Goal: Transaction & Acquisition: Book appointment/travel/reservation

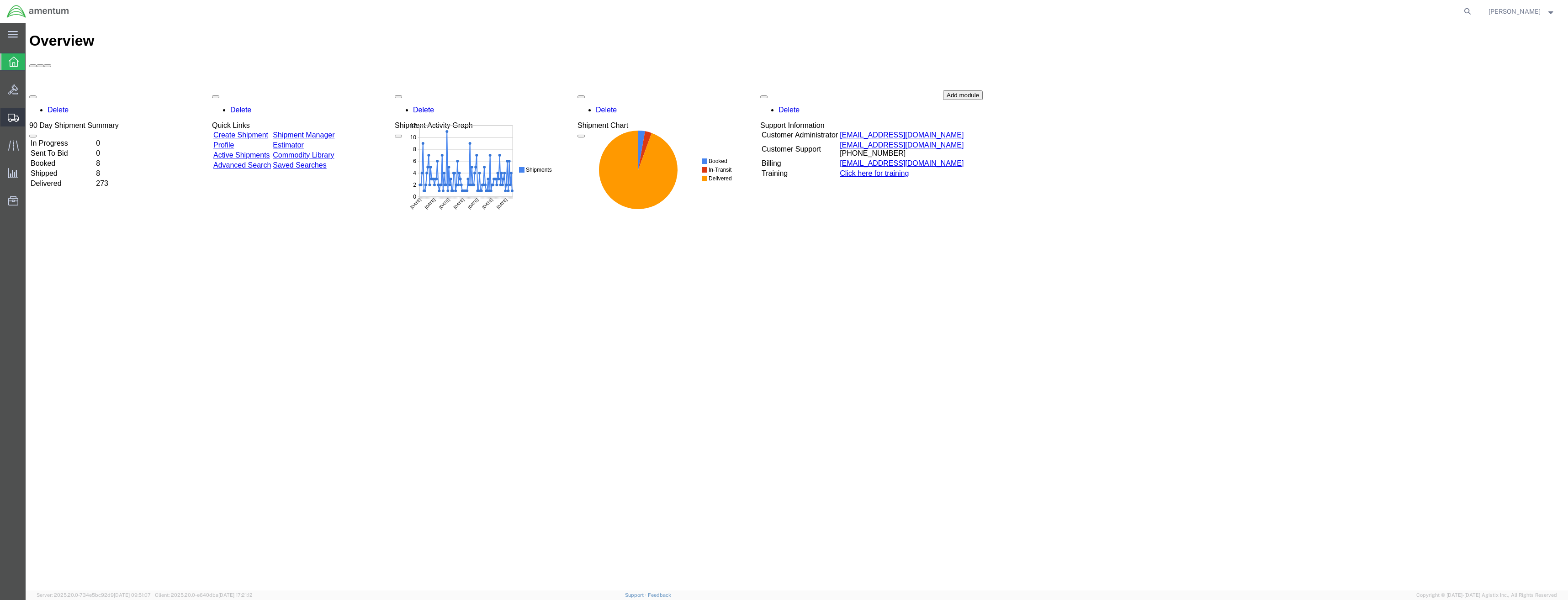
click at [18, 119] on icon at bounding box center [13, 118] width 11 height 9
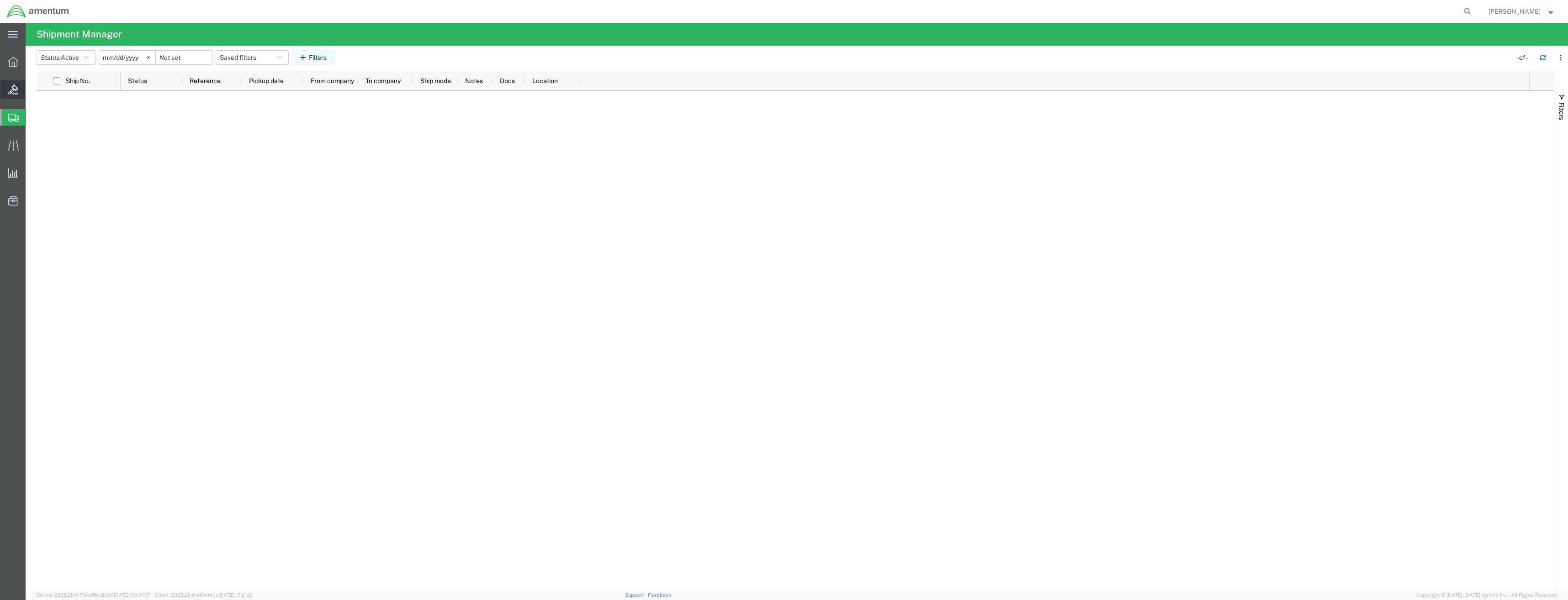
click at [21, 92] on div at bounding box center [13, 89] width 26 height 18
click at [20, 119] on div at bounding box center [13, 117] width 26 height 18
click at [19, 71] on ul "Overview Bids Shipments Shipment Manager Create Shipment Create from Template E…" at bounding box center [13, 136] width 26 height 167
click at [15, 119] on icon at bounding box center [14, 118] width 11 height 9
click at [12, 62] on icon at bounding box center [13, 61] width 10 height 10
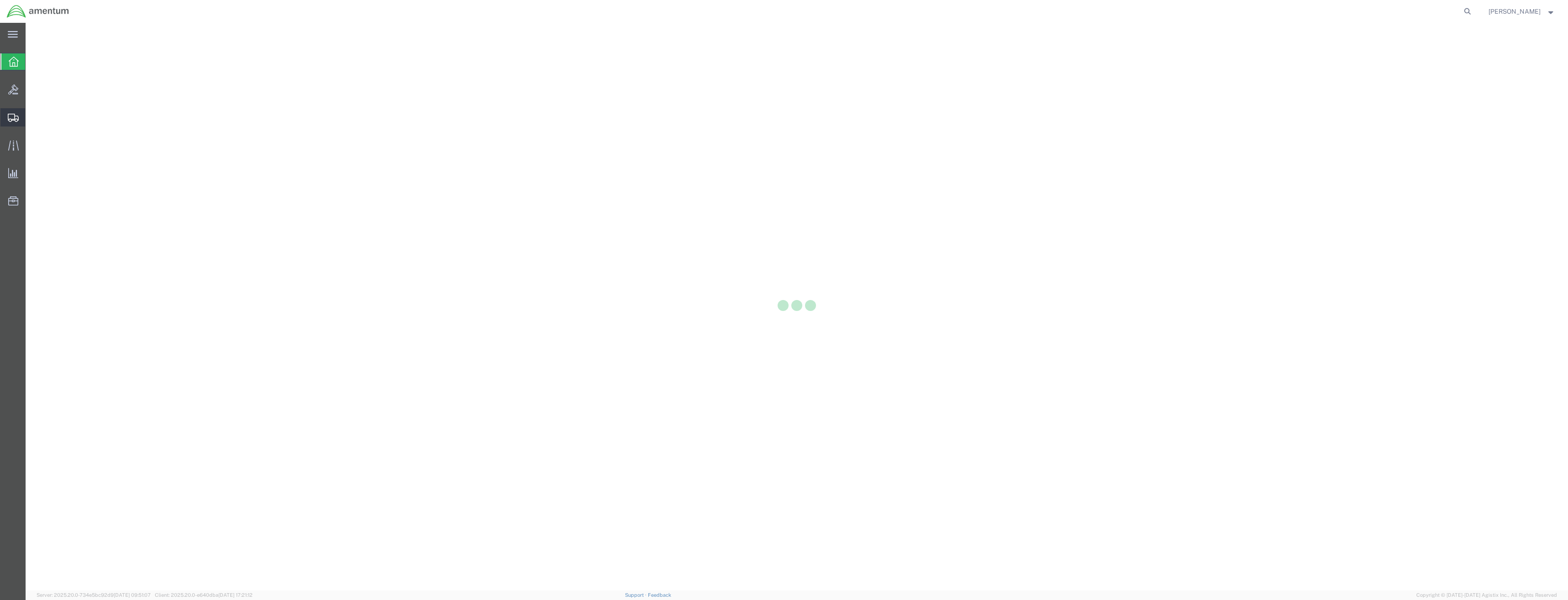
click at [14, 111] on div at bounding box center [13, 117] width 26 height 18
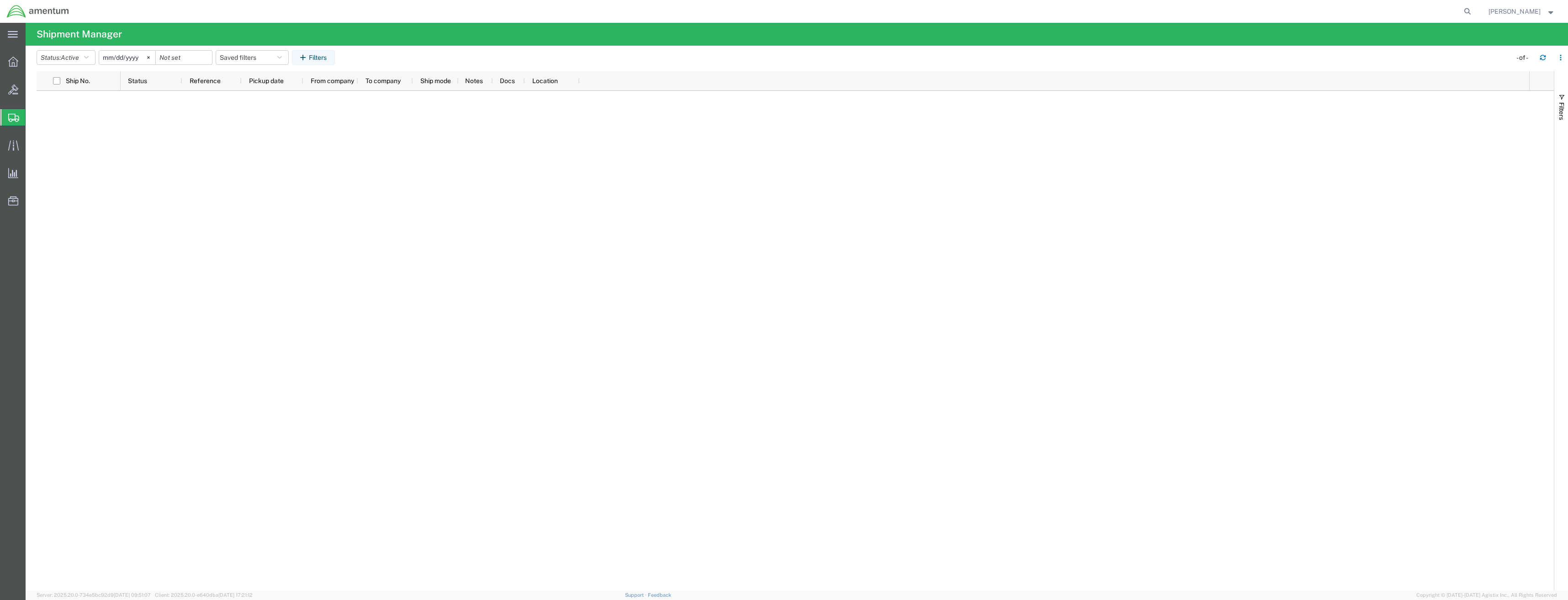
click at [0, 52] on html "main_menu Created with Sketch. Collapse Menu Overview Bids Shipments Shipment M…" at bounding box center [784, 300] width 1568 height 600
click at [7, 66] on div at bounding box center [13, 61] width 26 height 18
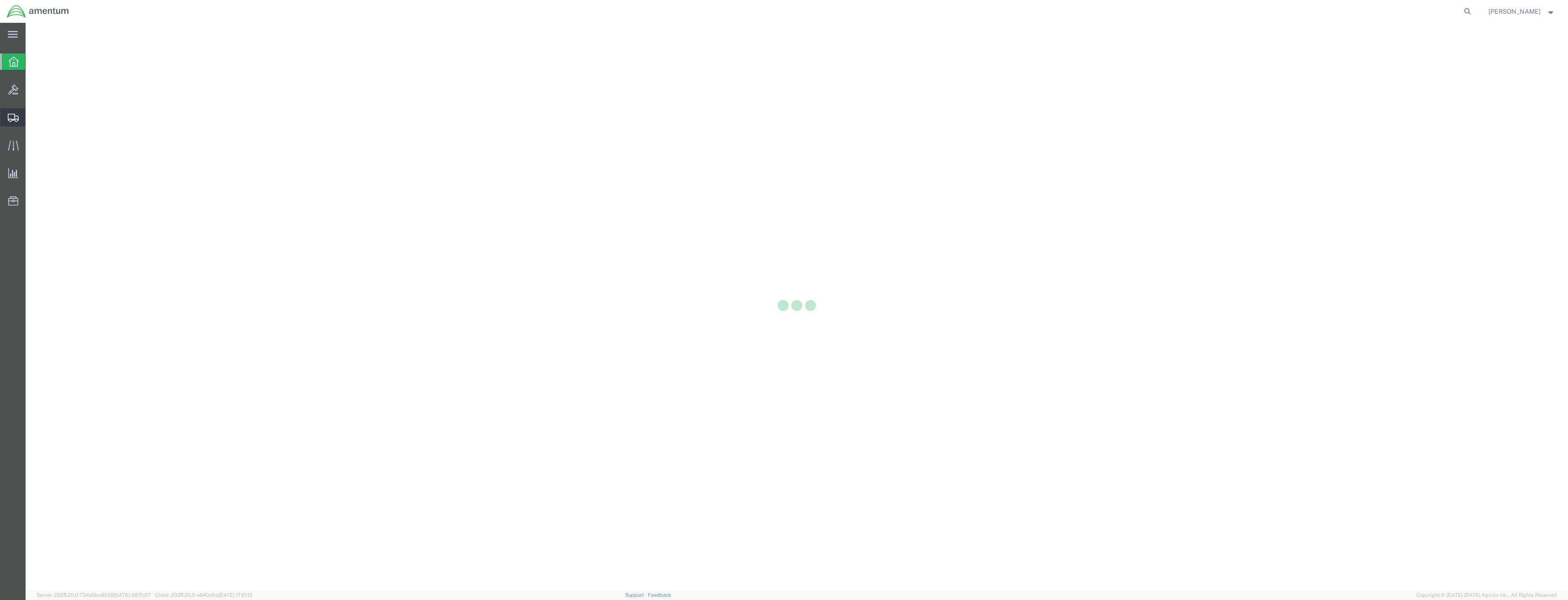
click at [8, 111] on div at bounding box center [13, 117] width 26 height 18
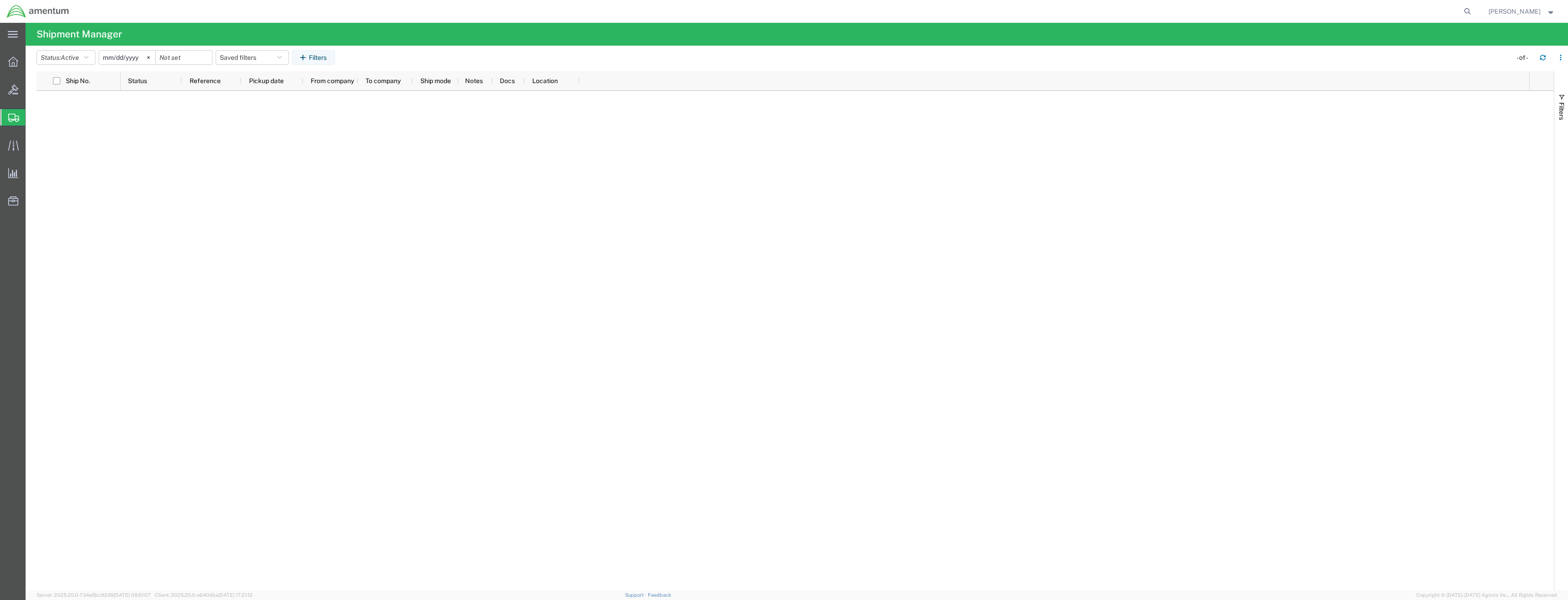
click at [15, 116] on icon at bounding box center [14, 118] width 11 height 9
click at [12, 65] on icon at bounding box center [13, 61] width 10 height 10
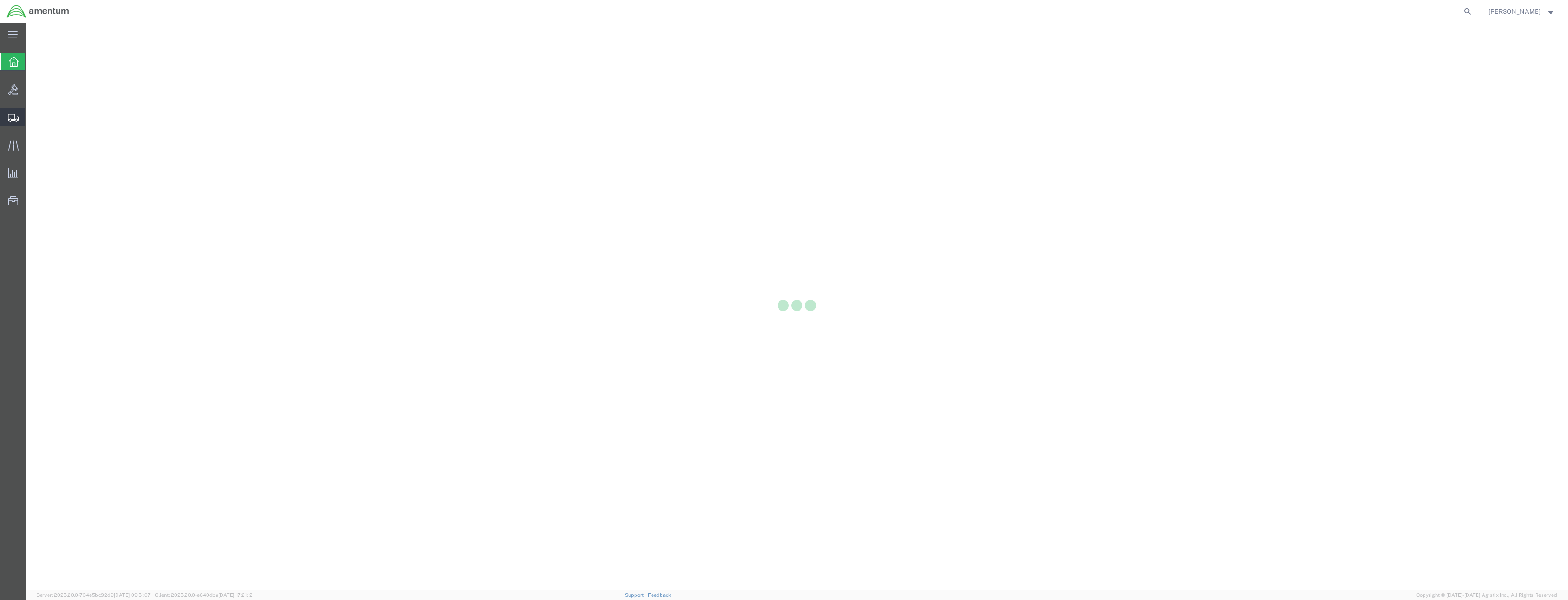
click at [12, 119] on icon at bounding box center [13, 118] width 11 height 9
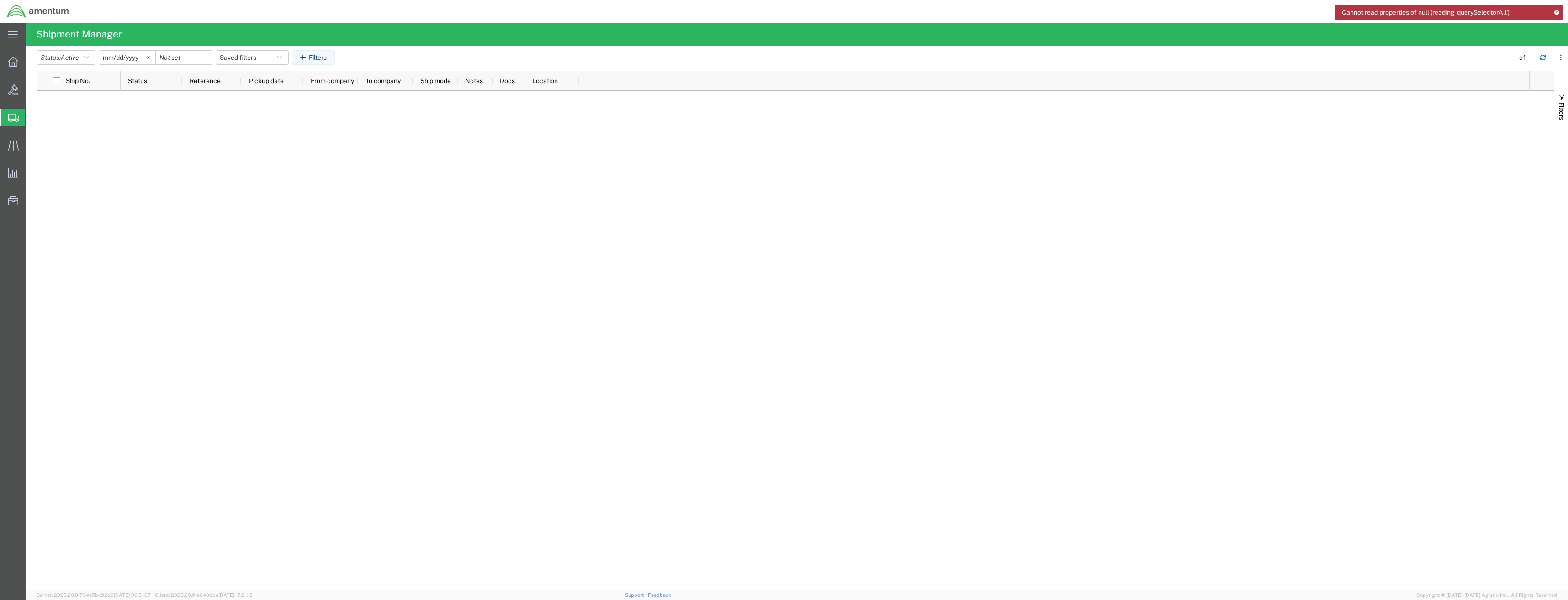
click at [13, 120] on icon at bounding box center [14, 118] width 11 height 9
click at [19, 87] on div at bounding box center [13, 89] width 26 height 18
click at [14, 116] on icon at bounding box center [13, 118] width 11 height 9
drag, startPoint x: 16, startPoint y: 65, endPoint x: 15, endPoint y: 69, distance: 4.1
click at [16, 65] on icon at bounding box center [13, 61] width 10 height 10
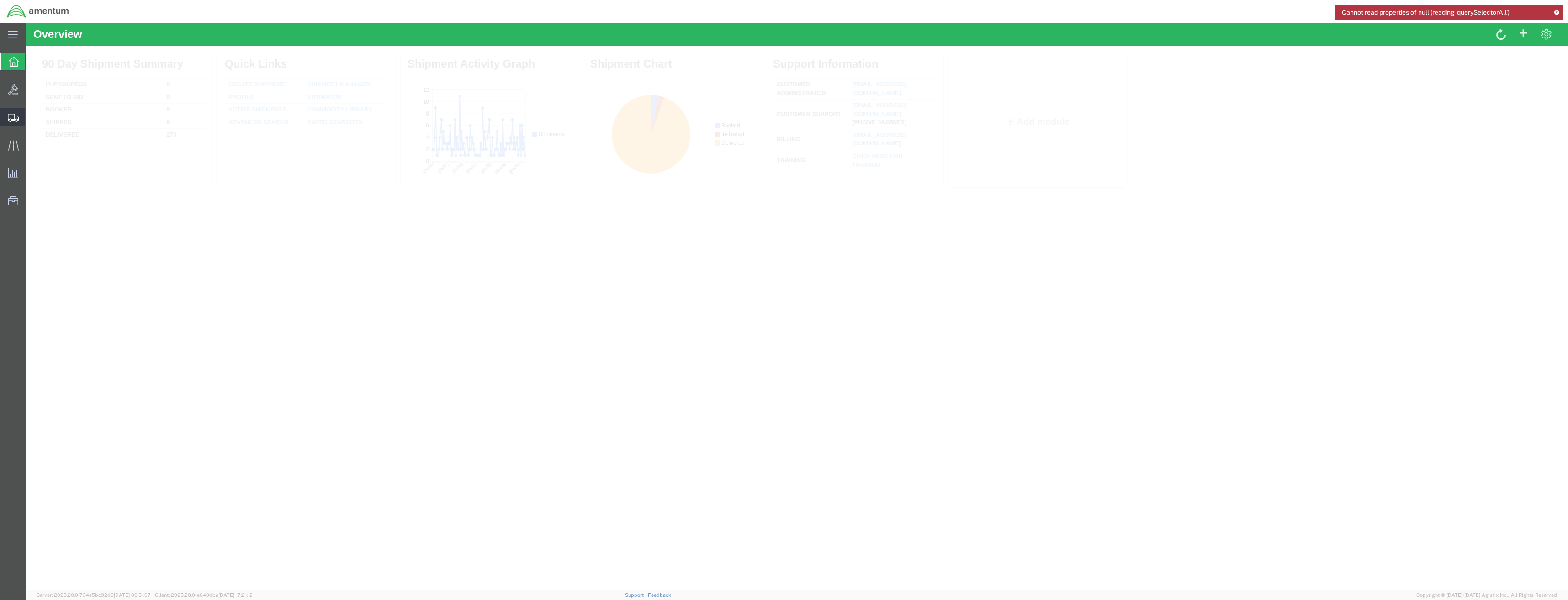
click at [13, 111] on div at bounding box center [13, 117] width 26 height 18
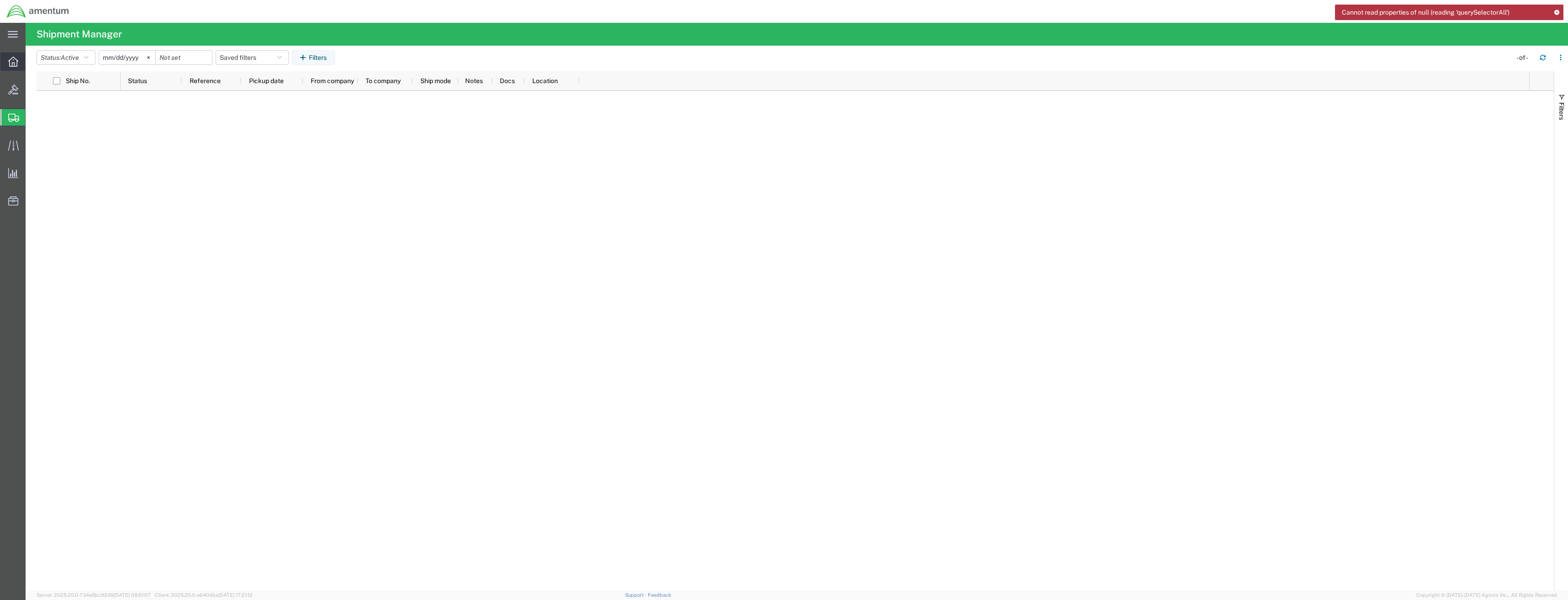
click at [15, 63] on icon at bounding box center [13, 61] width 10 height 10
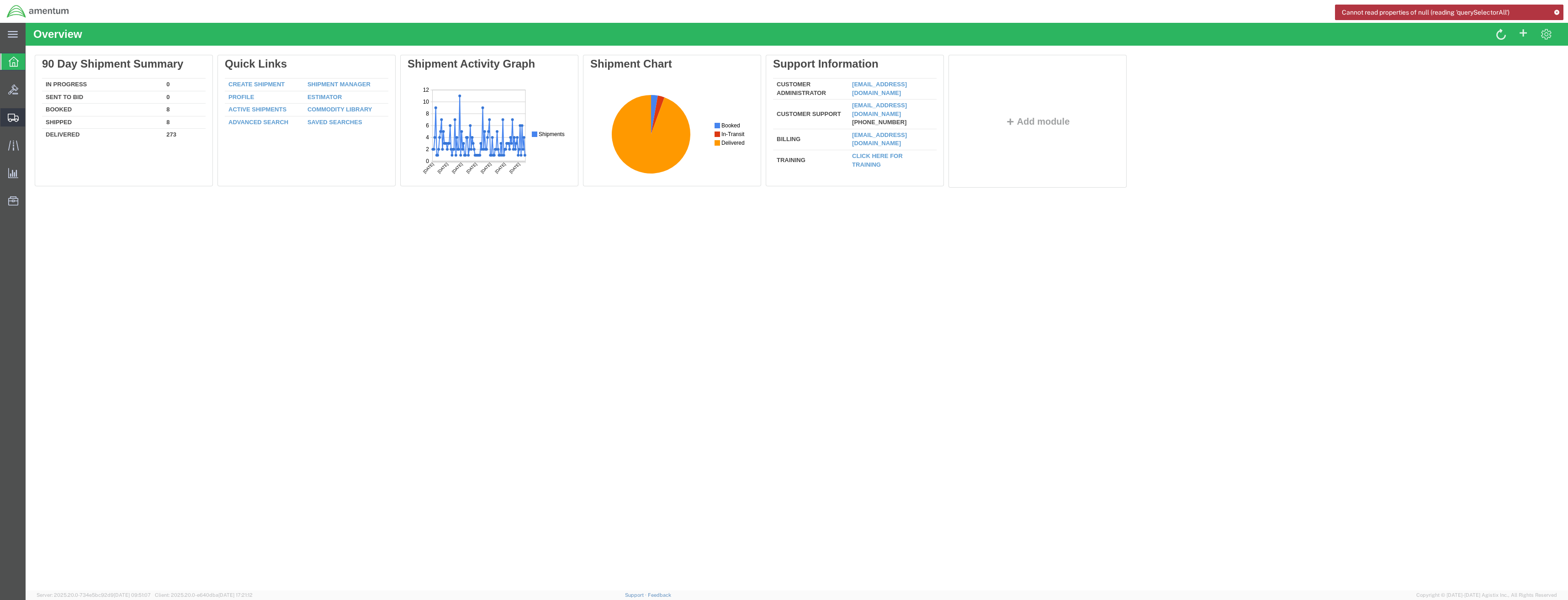
click at [10, 119] on icon at bounding box center [13, 118] width 11 height 9
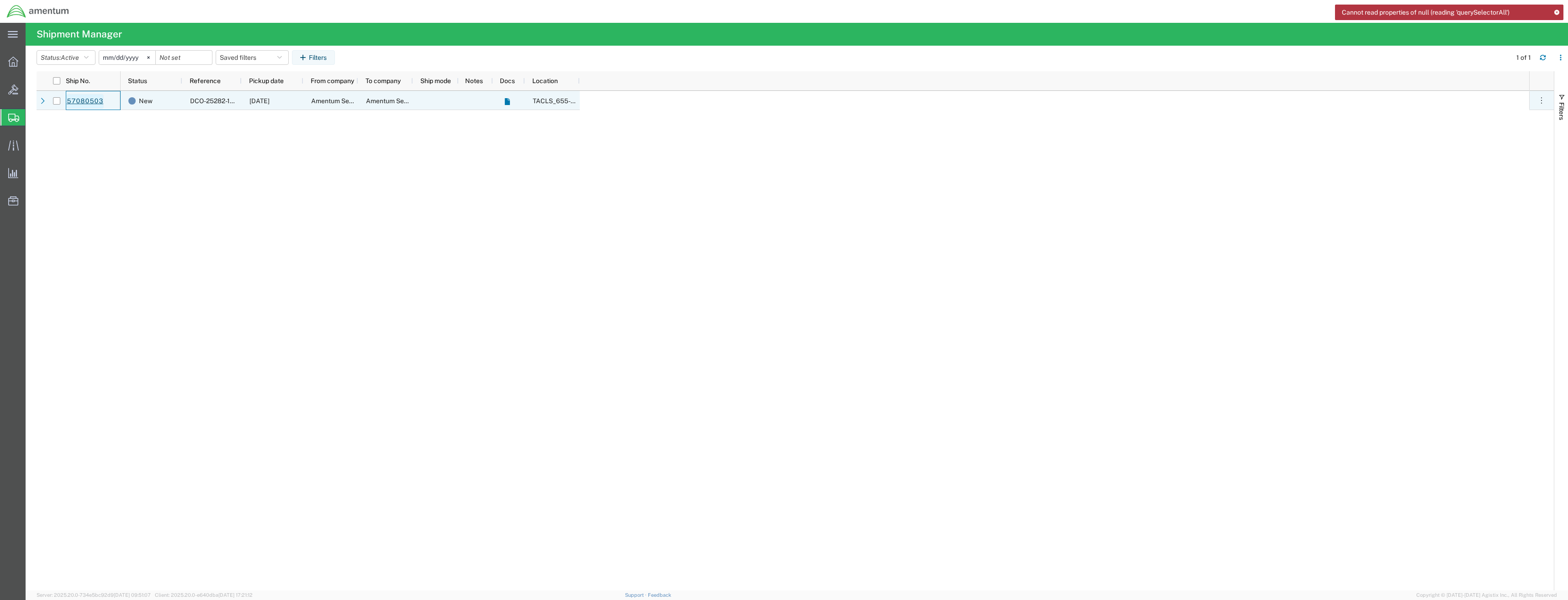
click at [83, 96] on link "57080503" at bounding box center [85, 102] width 38 height 15
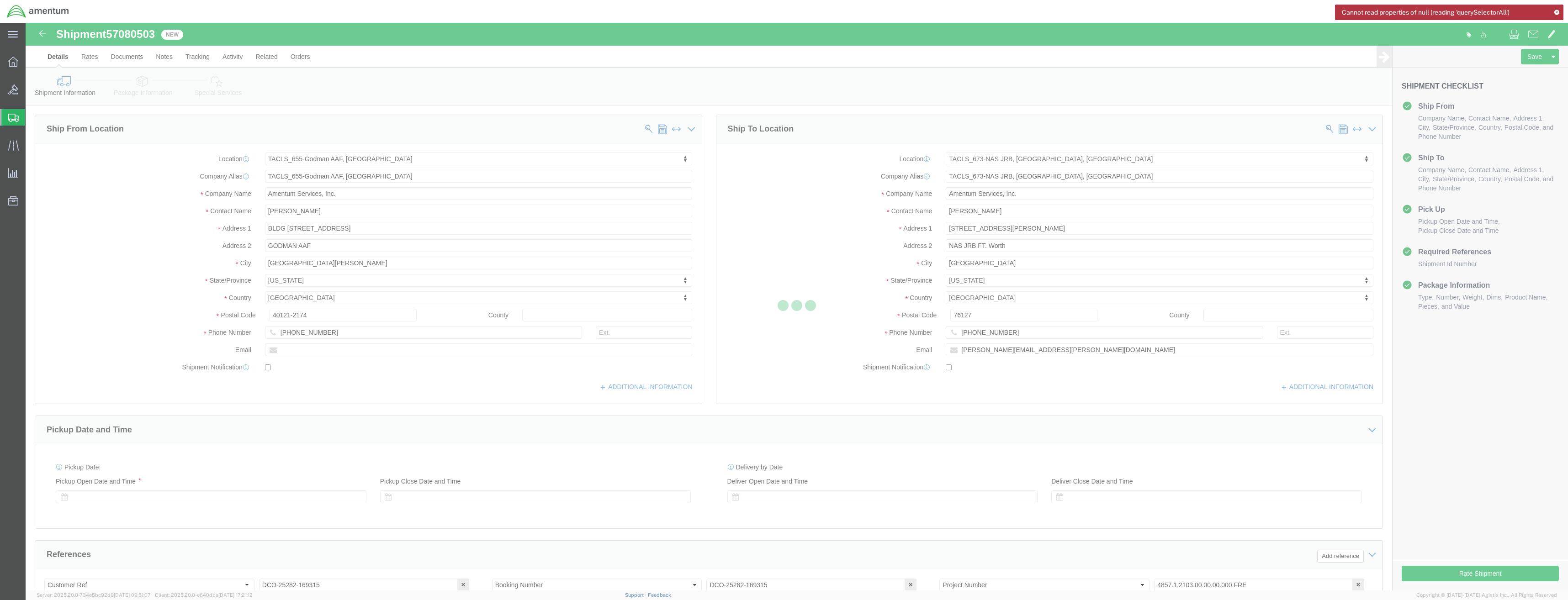
click at [1556, 13] on icon at bounding box center [1556, 12] width 7 height 5
click at [1445, 582] on div at bounding box center [797, 307] width 1542 height 568
select select "42727"
select select "42735"
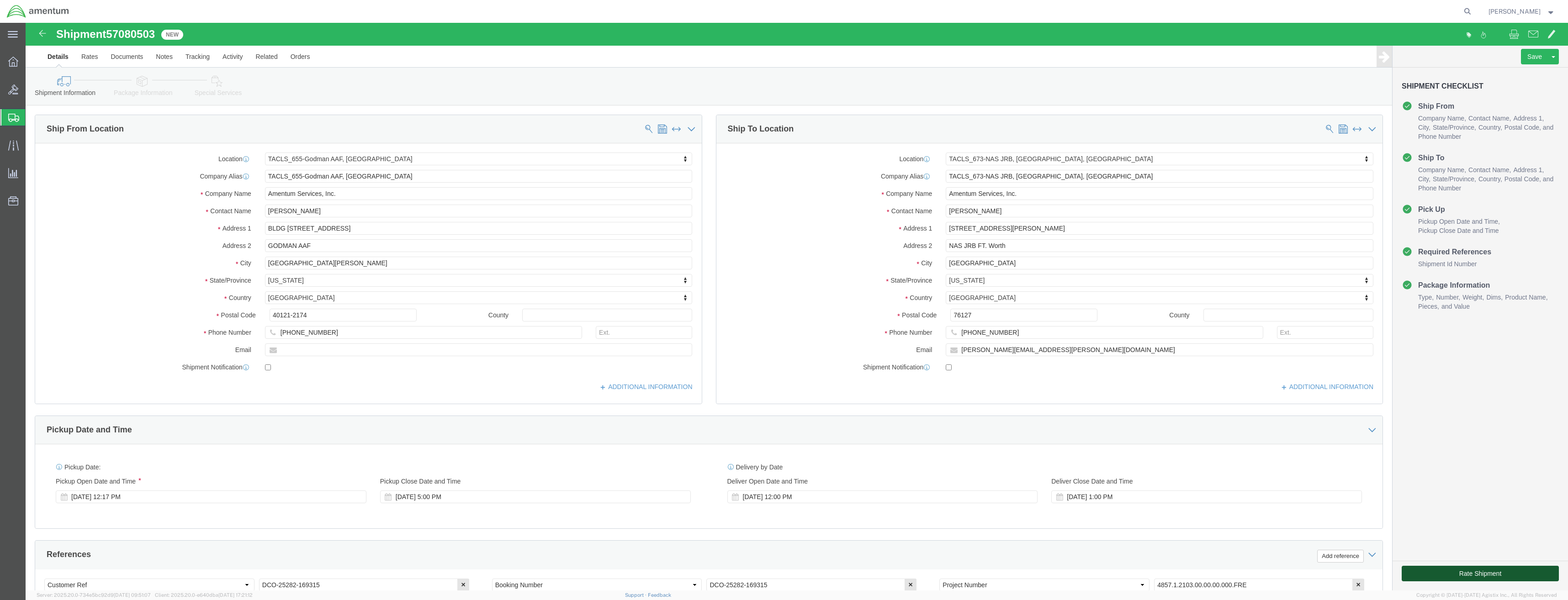
click button "Rate Shipment"
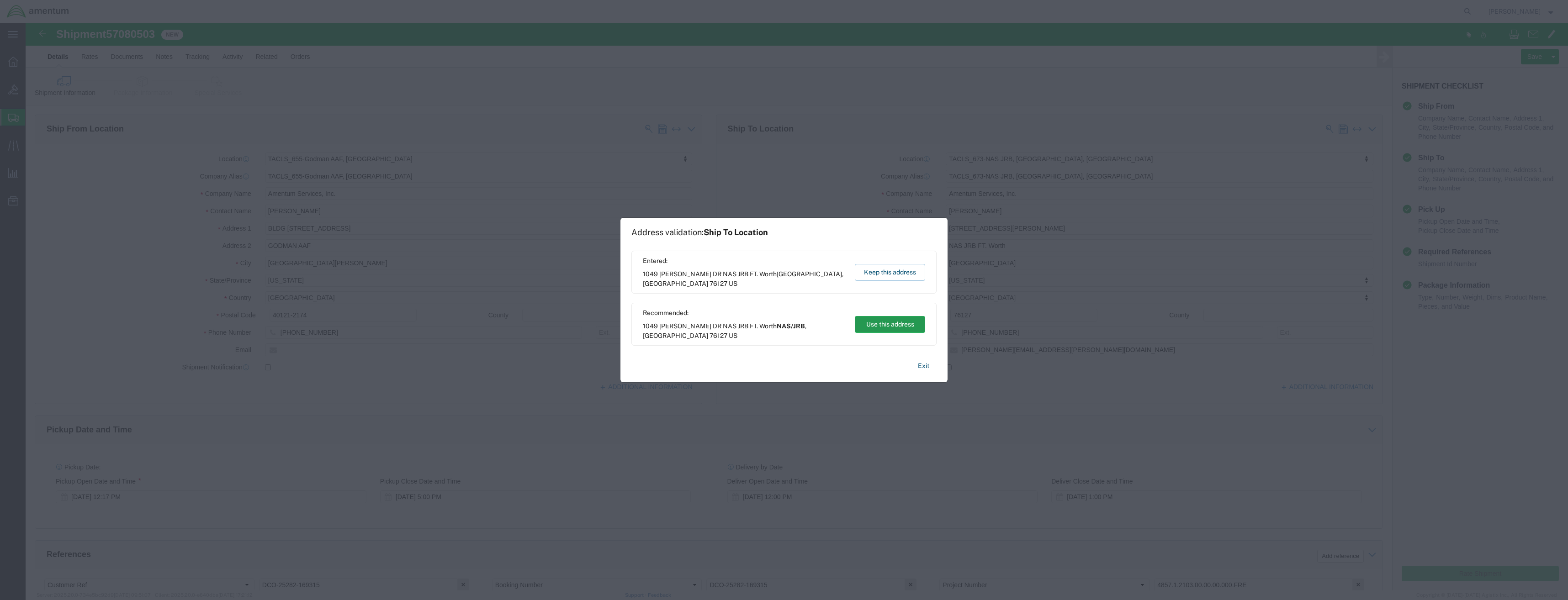
click at [881, 327] on button "Use this address" at bounding box center [890, 324] width 71 height 17
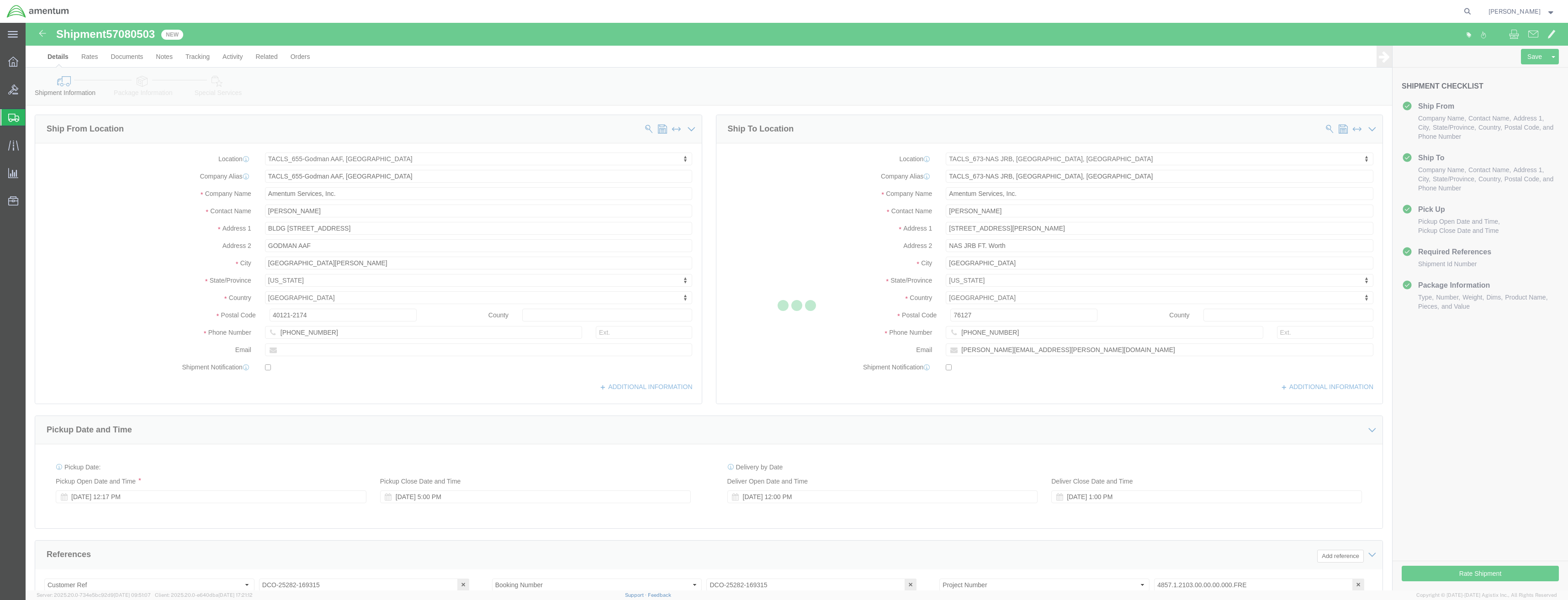
click at [1465, 576] on div at bounding box center [797, 307] width 1542 height 568
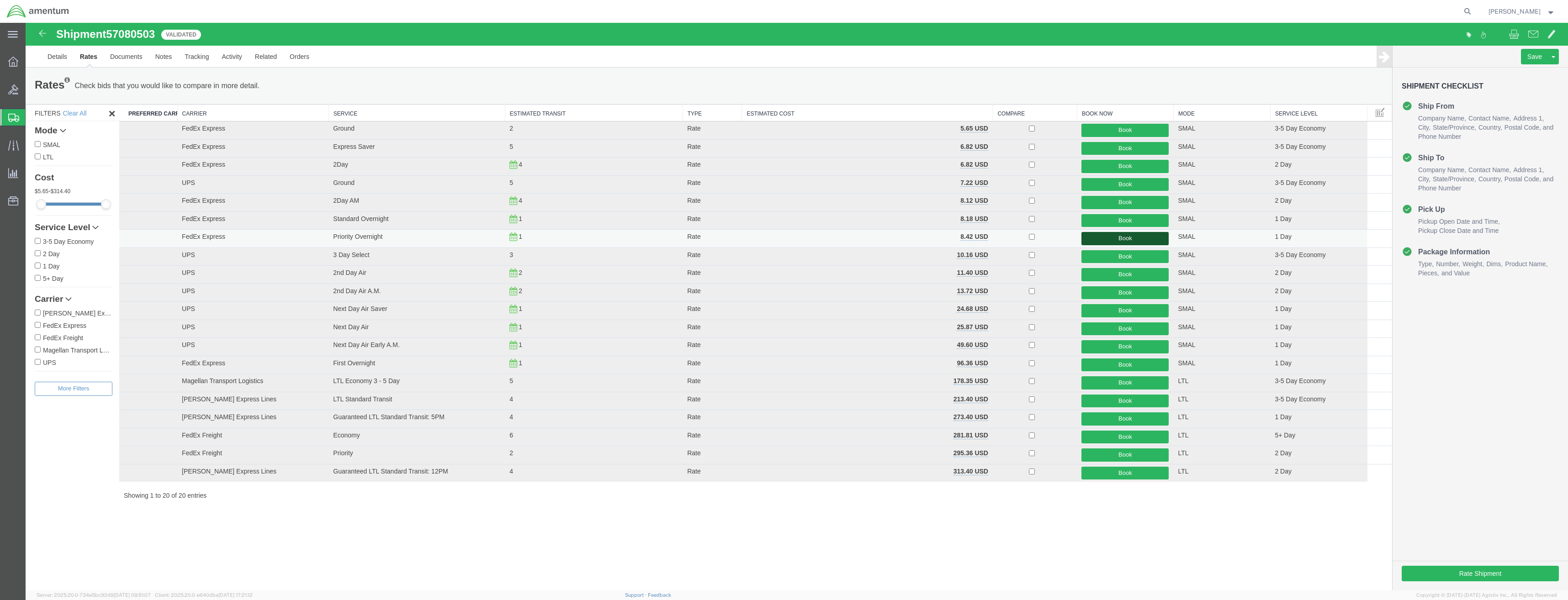
click at [1124, 240] on button "Book" at bounding box center [1125, 239] width 87 height 13
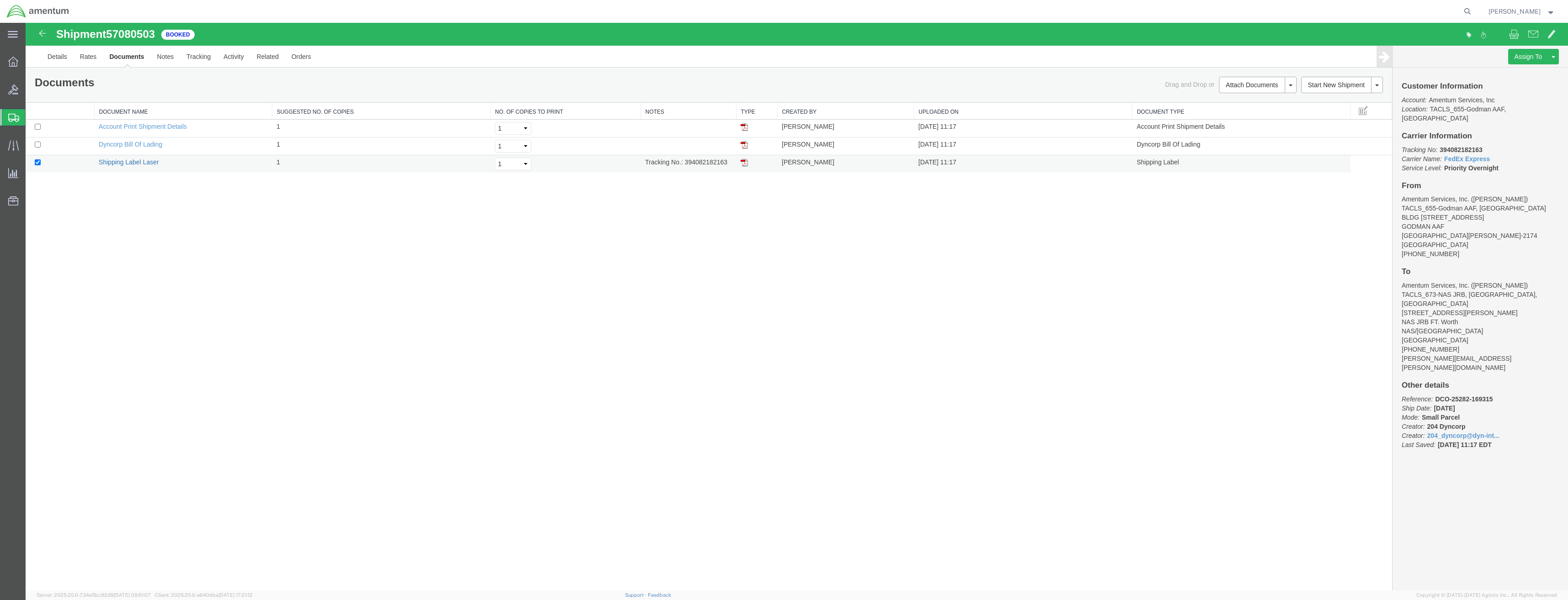
drag, startPoint x: 138, startPoint y: 163, endPoint x: 453, endPoint y: 24, distance: 344.3
click at [138, 163] on link "Shipping Label Laser" at bounding box center [128, 162] width 60 height 7
drag, startPoint x: 684, startPoint y: 162, endPoint x: 730, endPoint y: 165, distance: 46.1
click at [730, 165] on td "Tracking No.: 394082182163" at bounding box center [688, 164] width 96 height 18
copy td "394082182163"
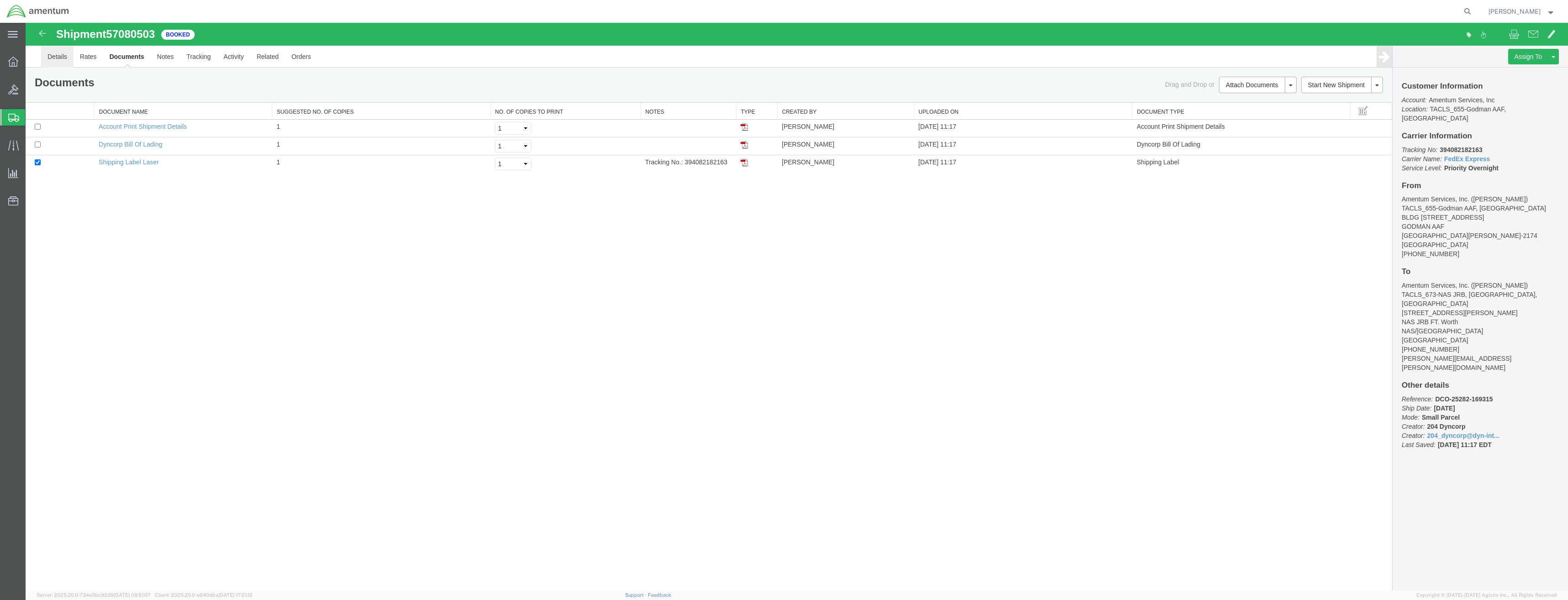
click at [48, 55] on link "Details" at bounding box center [57, 57] width 32 height 22
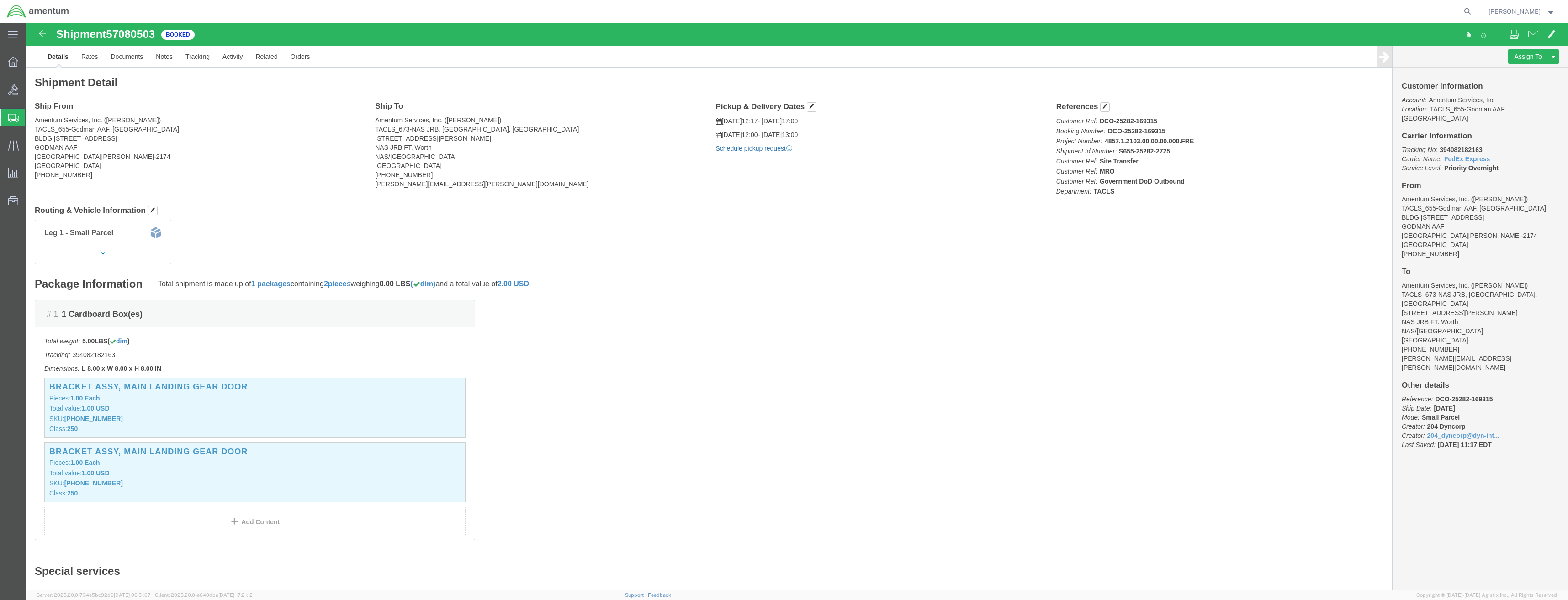
click link "Schedule pickup request"
